Goal: Find specific page/section: Find specific page/section

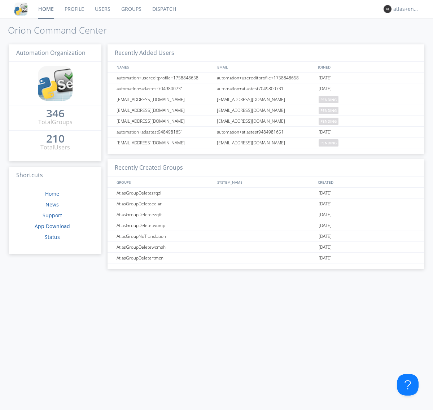
click at [164, 9] on link "Dispatch" at bounding box center [164, 9] width 35 height 18
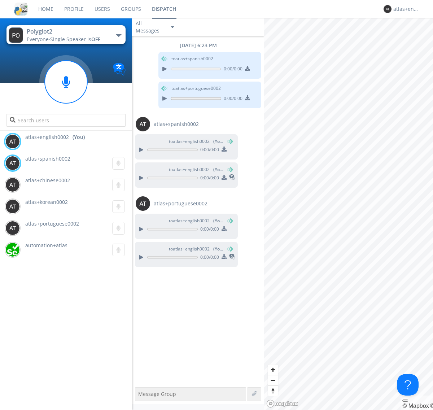
click at [118, 35] on div "button" at bounding box center [119, 35] width 6 height 3
click at [0, 0] on span "Polyglot3" at bounding box center [0, 0] width 0 height 0
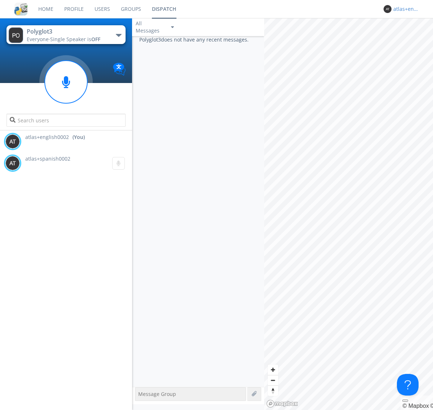
click at [405, 9] on div "atlas+english0002" at bounding box center [407, 8] width 27 height 7
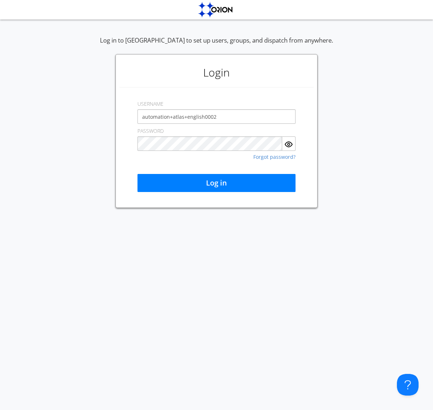
type input "automation+atlas+english0002"
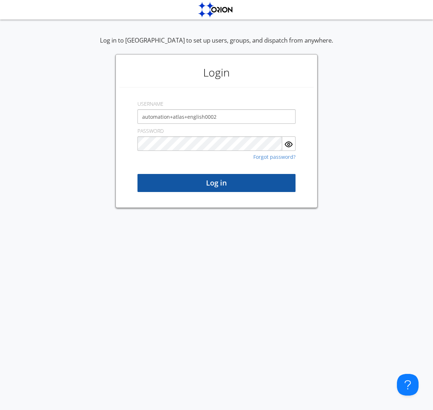
click at [217, 183] on button "Log in" at bounding box center [217, 183] width 158 height 18
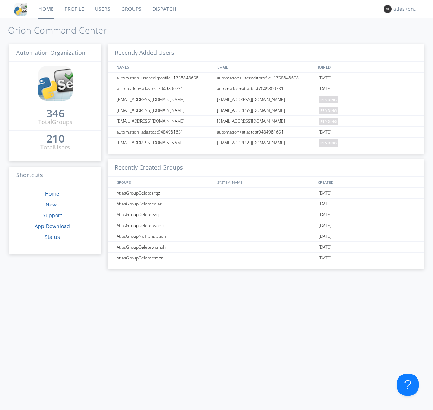
click at [164, 9] on link "Dispatch" at bounding box center [164, 9] width 35 height 18
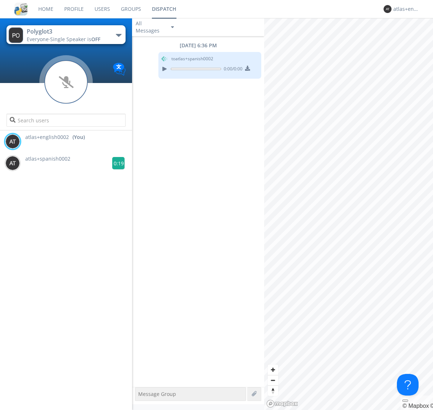
click at [116, 163] on g at bounding box center [118, 163] width 13 height 13
